Goal: Task Accomplishment & Management: Manage account settings

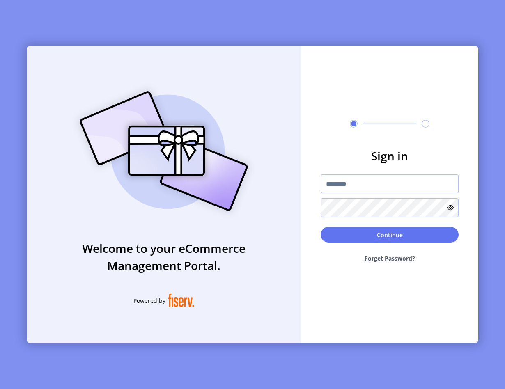
click at [335, 186] on input "text" at bounding box center [390, 184] width 138 height 19
type input "**********"
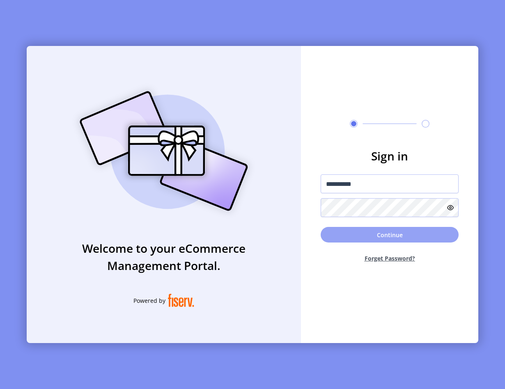
click at [357, 231] on button "Continue" at bounding box center [390, 235] width 138 height 16
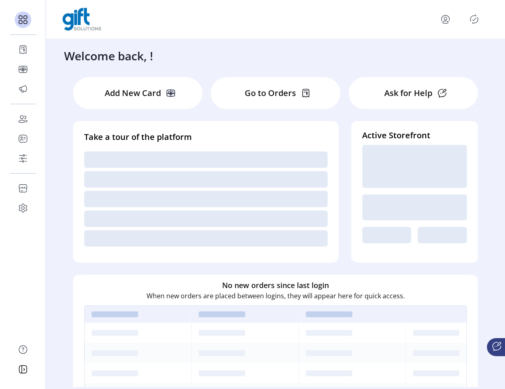
click at [472, 21] on icon "Publisher Panel" at bounding box center [474, 19] width 13 height 13
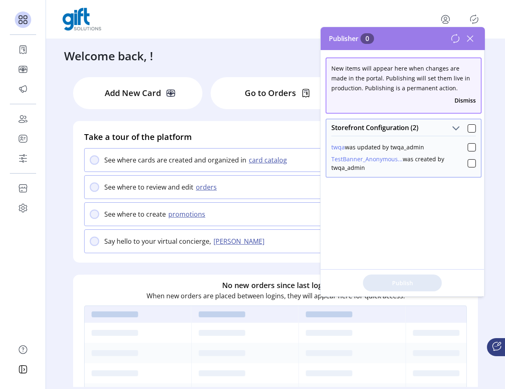
click at [468, 43] on icon at bounding box center [470, 38] width 13 height 13
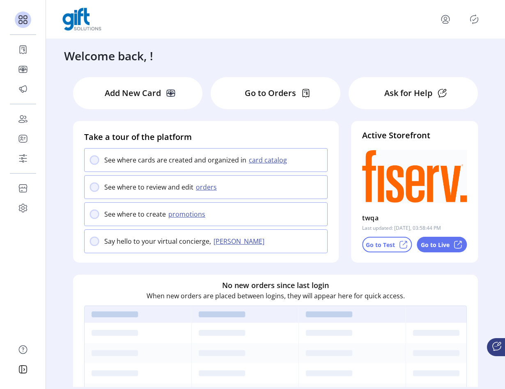
click at [447, 23] on icon "menu" at bounding box center [446, 22] width 6 height 2
click at [435, 55] on link "Sign Out" at bounding box center [415, 51] width 71 height 13
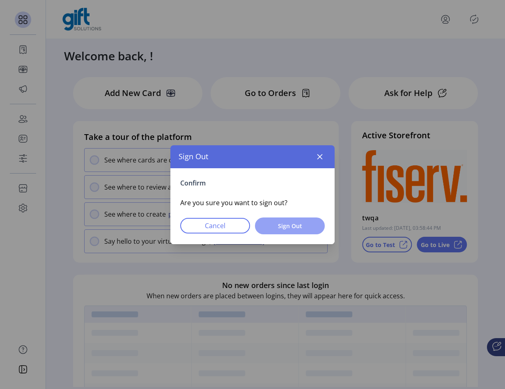
click at [310, 219] on button "Sign Out" at bounding box center [290, 226] width 70 height 17
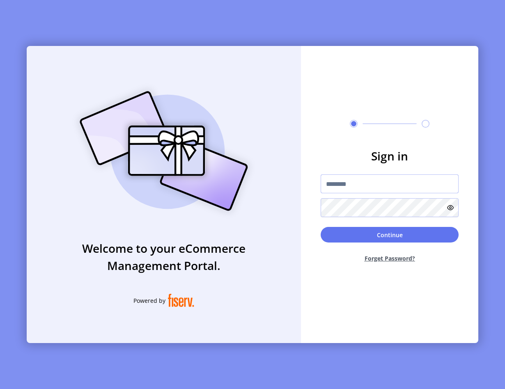
click at [366, 182] on input "text" at bounding box center [390, 184] width 138 height 19
click at [341, 51] on div "Sign in Continue Forget Password?" at bounding box center [389, 194] width 177 height 297
click at [288, 76] on div "Welcome to your eCommerce Management Portal. Powered by" at bounding box center [164, 194] width 274 height 297
